Goal: Task Accomplishment & Management: Complete application form

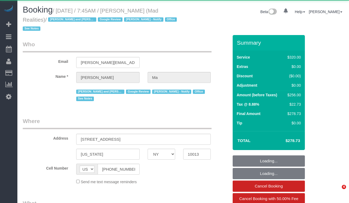
select select "NY"
select select "object:830"
select select "2"
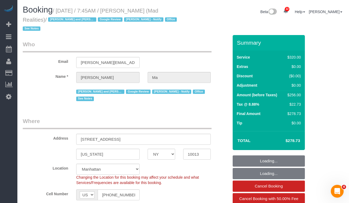
select select "object:920"
select select "string:stripe-pm_1PsB1j4VGloSiKo7cb06islp"
select select "number:89"
select select "number:90"
select select "number:15"
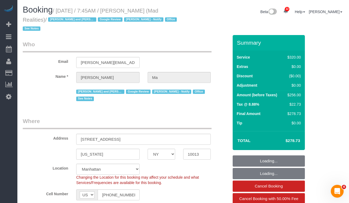
select select "number:7"
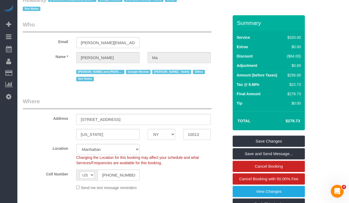
scroll to position [21, 0]
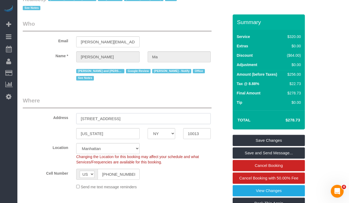
drag, startPoint x: 127, startPoint y: 119, endPoint x: 80, endPoint y: 116, distance: 47.4
click at [81, 116] on input "425 Broadway, Suite 2" at bounding box center [143, 118] width 135 height 11
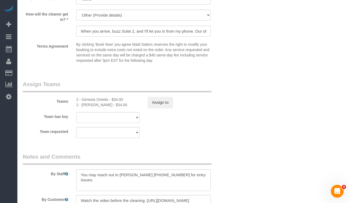
scroll to position [598, 0]
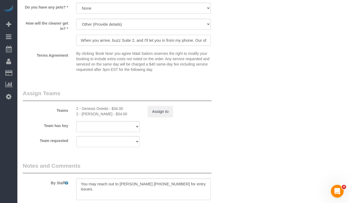
drag, startPoint x: 134, startPoint y: 41, endPoint x: 112, endPoint y: 41, distance: 21.4
click at [112, 41] on input "When you arrive, buzz Suite 2, and I'll let you in from my phone. Our office is…" at bounding box center [143, 40] width 135 height 11
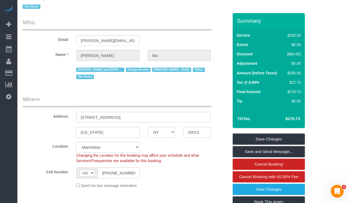
scroll to position [0, 0]
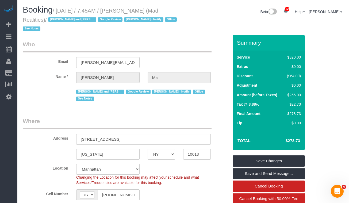
drag, startPoint x: 66, startPoint y: 11, endPoint x: 63, endPoint y: 12, distance: 2.8
click at [66, 11] on small "/ September 19, 2025 / 7:45AM / Alice Ma (Mad Realities) / Ana Rodriguez and Am…" at bounding box center [101, 20] width 156 height 24
drag, startPoint x: 61, startPoint y: 11, endPoint x: 45, endPoint y: 19, distance: 17.7
click at [45, 19] on small "/ September 19, 2025 / 7:45AM / Alice Ma (Mad Realities) / Ana Rodriguez and Am…" at bounding box center [101, 20] width 156 height 24
copy small "September 19, 2025 / 7:45AM / Alice Ma (Mad Realities)"
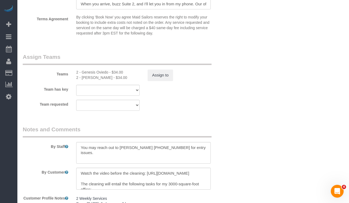
scroll to position [637, 0]
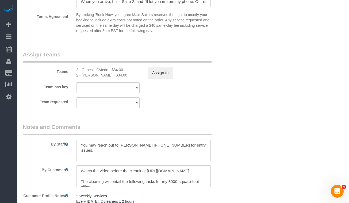
click at [87, 68] on div "2 - Genesis Oviedo - $34.00" at bounding box center [107, 69] width 63 height 5
copy div "Genesis"
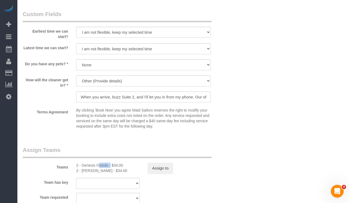
scroll to position [542, 0]
click at [91, 170] on div "2 - Katherine Poveda - $34.00" at bounding box center [107, 169] width 63 height 5
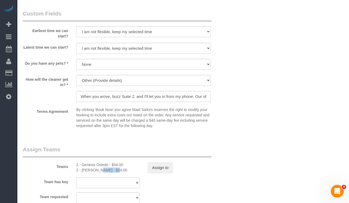
copy div "Katherine"
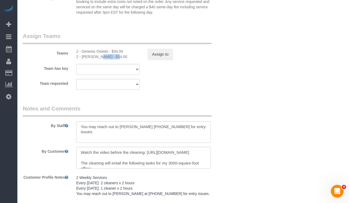
scroll to position [708, 0]
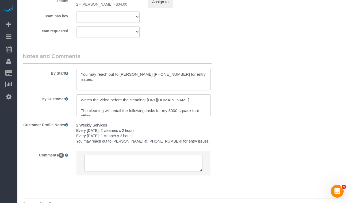
drag, startPoint x: 159, startPoint y: 74, endPoint x: 132, endPoint y: 75, distance: 26.5
click at [132, 75] on textarea at bounding box center [143, 80] width 135 height 22
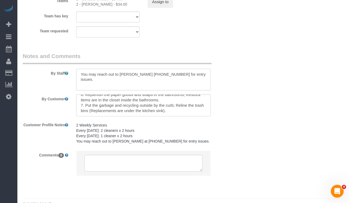
scroll to position [91, 0]
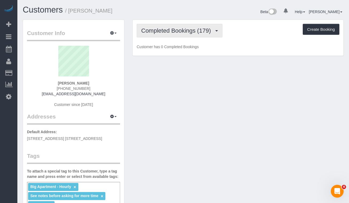
click at [168, 33] on span "Completed Bookings (179)" at bounding box center [177, 30] width 72 height 7
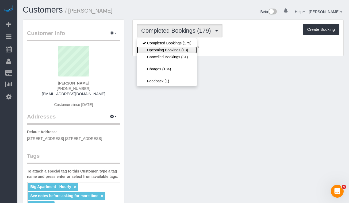
click at [172, 49] on link "Upcoming Bookings (13)" at bounding box center [167, 50] width 60 height 7
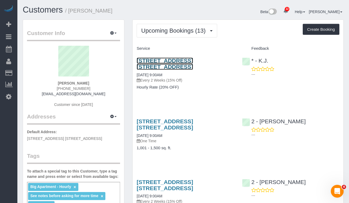
click at [161, 62] on link "205 Water Street, Apt. 7fg, Brooklyn, NY 11201" at bounding box center [165, 64] width 56 height 12
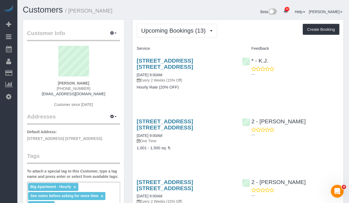
drag, startPoint x: 156, startPoint y: 65, endPoint x: 135, endPoint y: 61, distance: 22.0
click at [135, 61] on div "205 Water Street, Apt. 7fg, Brooklyn, NY 11201 09/19/2025 9:00AM Every 2 Weeks …" at bounding box center [185, 76] width 105 height 47
copy link "205 Water Street, Apt. 7fg, Brooklyn, NY 11201"
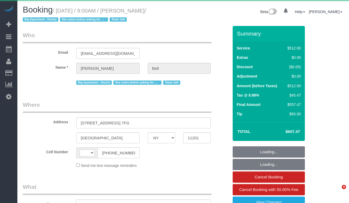
select select "NY"
select select "string:[GEOGRAPHIC_DATA]"
select select "object:820"
select select "string:stripe-pm_1KXFUA4VGloSiKo7ffajs4Qi"
select select "2"
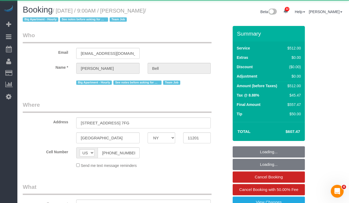
select select "240"
select select "number:89"
select select "number:90"
select select "number:15"
select select "number:5"
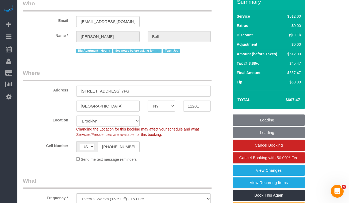
select select "object:1116"
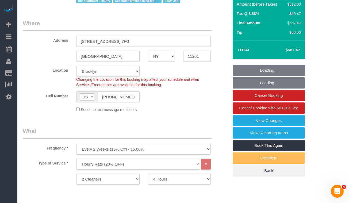
select select "spot1"
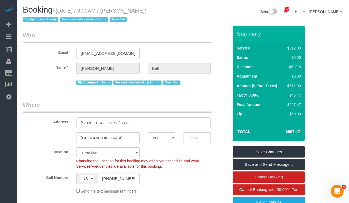
drag, startPoint x: 167, startPoint y: 9, endPoint x: 61, endPoint y: 9, distance: 106.5
click at [61, 9] on small "/ September 19, 2025 / 9:00AM / Michelle Bell / Big Apartment - Hourly See note…" at bounding box center [84, 15] width 123 height 15
copy small "September 19, 2025 / 9:00AM / Michelle Bell"
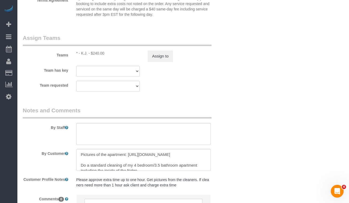
scroll to position [528, 0]
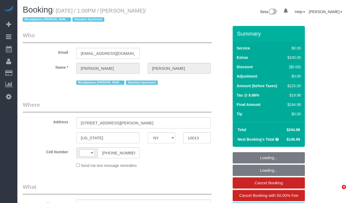
select select "NY"
select select "string:[GEOGRAPHIC_DATA]"
select select "object:817"
select select "number:56"
select select "number:75"
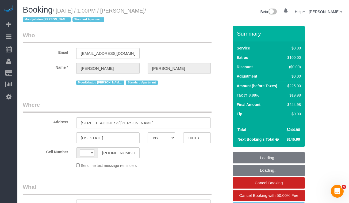
select select "number:15"
select select "number:6"
select select "number:21"
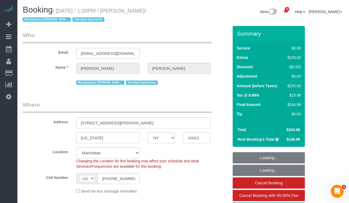
select select "object:1084"
select select "string:stripe-pm_1PlGdH4VGloSiKo7wmxGmAk6"
select select "1"
select select "spot1"
select select "1"
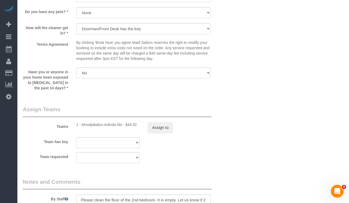
scroll to position [636, 0]
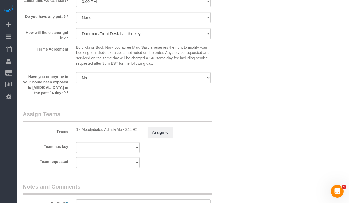
click at [44, 61] on div "Terms Agreement By clicking 'Book Now' you agree Maid Sailors reserves the righ…" at bounding box center [126, 57] width 214 height 24
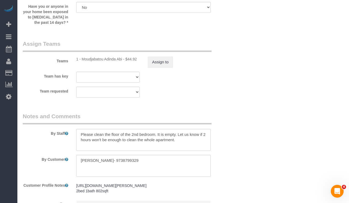
scroll to position [708, 0]
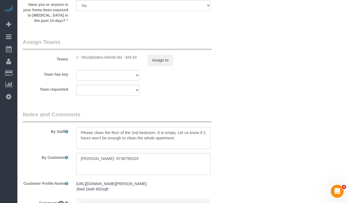
drag, startPoint x: 154, startPoint y: 133, endPoint x: 70, endPoint y: 132, distance: 83.7
click at [70, 132] on div "By Staff" at bounding box center [126, 129] width 214 height 39
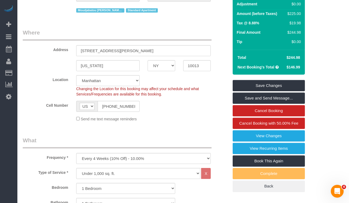
scroll to position [0, 0]
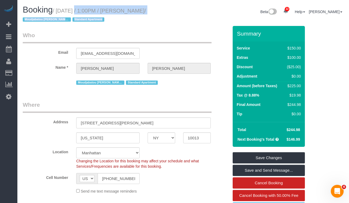
drag, startPoint x: 185, startPoint y: 13, endPoint x: 69, endPoint y: 12, distance: 116.1
click at [69, 12] on div "Booking / [DATE] / 1:00PM / [PERSON_NAME] / [PERSON_NAME] requested Standard Ap…" at bounding box center [183, 15] width 329 height 21
click at [69, 12] on small "/ [DATE] / 1:00PM / [PERSON_NAME] / [PERSON_NAME] requested Standard Apartment" at bounding box center [84, 15] width 123 height 15
drag, startPoint x: 60, startPoint y: 12, endPoint x: 186, endPoint y: 13, distance: 126.3
click at [186, 13] on div "Booking / [DATE] / 1:00PM / [PERSON_NAME] / [PERSON_NAME] requested Standard Ap…" at bounding box center [183, 15] width 329 height 21
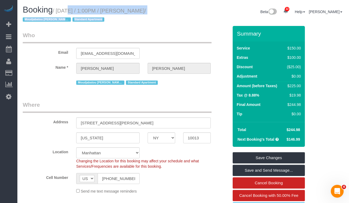
drag, startPoint x: 176, startPoint y: 13, endPoint x: 183, endPoint y: 12, distance: 6.7
click at [146, 13] on small "/ [DATE] / 1:00PM / [PERSON_NAME] / [PERSON_NAME] requested Standard Apartment" at bounding box center [84, 15] width 123 height 15
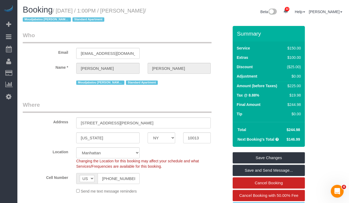
drag, startPoint x: 112, startPoint y: 7, endPoint x: 58, endPoint y: 11, distance: 53.6
click at [58, 11] on div "Booking / [DATE] / 1:00PM / [PERSON_NAME] / [PERSON_NAME] requested Standard Ap…" at bounding box center [183, 15] width 329 height 21
copy small "[DATE] / 1:00PM / [PERSON_NAME]"
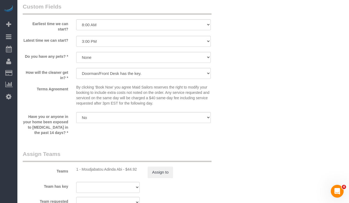
scroll to position [630, 0]
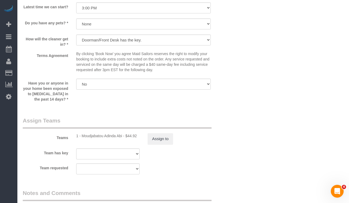
drag, startPoint x: 123, startPoint y: 136, endPoint x: 81, endPoint y: 135, distance: 42.0
click at [81, 135] on div "1 - Moudjabatou Adinda Abi - $44.92" at bounding box center [107, 135] width 63 height 5
copy div "Moudjabatou [PERSON_NAME]"
